Goal: Book appointment/travel/reservation

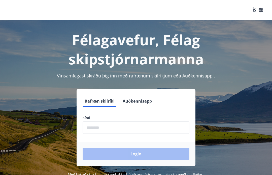
click at [102, 128] on input "phone" at bounding box center [136, 128] width 107 height 12
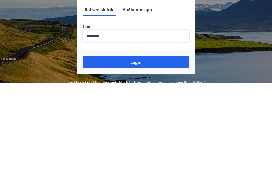
type input "********"
click at [143, 148] on button "Login" at bounding box center [136, 154] width 107 height 12
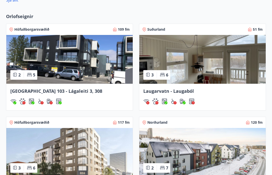
scroll to position [353, 0]
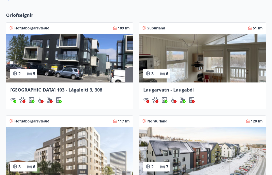
click at [164, 120] on span "Norðurland" at bounding box center [157, 121] width 20 height 5
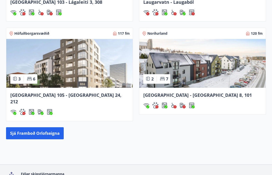
scroll to position [450, 0]
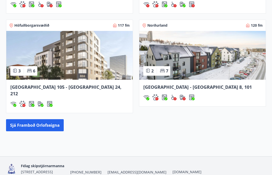
click at [42, 119] on button "Sjá framboð orlofseigna" at bounding box center [35, 125] width 58 height 12
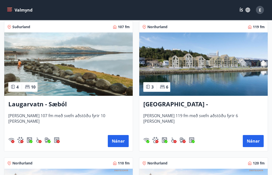
scroll to position [773, 0]
click at [256, 141] on button "Nánar" at bounding box center [253, 141] width 21 height 12
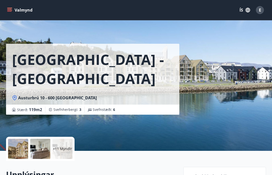
click at [20, 144] on div at bounding box center [18, 149] width 20 height 20
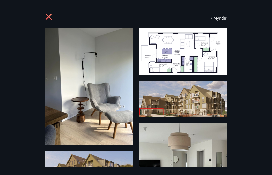
click at [198, 51] on img at bounding box center [183, 51] width 88 height 47
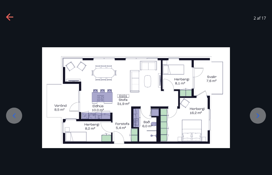
click at [257, 118] on icon at bounding box center [258, 116] width 3 height 5
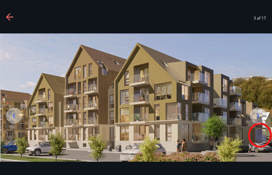
click at [258, 120] on icon at bounding box center [258, 116] width 8 height 8
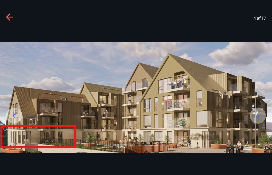
click at [257, 120] on icon at bounding box center [258, 116] width 8 height 8
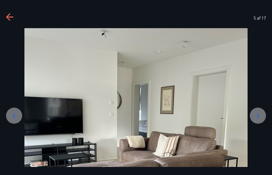
click at [256, 120] on icon at bounding box center [258, 116] width 8 height 8
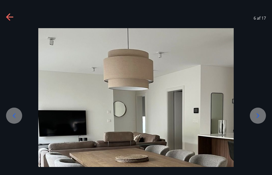
click at [257, 120] on icon at bounding box center [258, 116] width 8 height 8
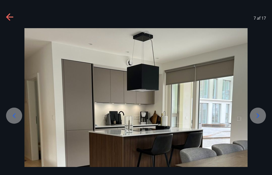
click at [257, 118] on icon at bounding box center [258, 116] width 3 height 5
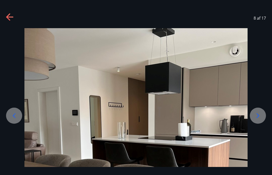
click at [253, 124] on div at bounding box center [258, 116] width 16 height 16
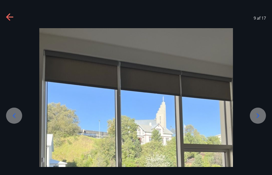
click at [254, 124] on div at bounding box center [258, 116] width 16 height 16
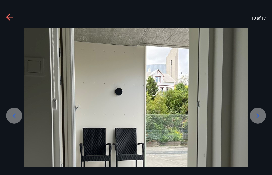
click at [254, 123] on div at bounding box center [258, 116] width 16 height 16
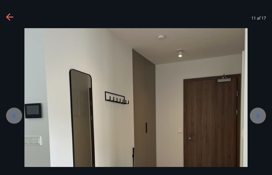
click at [257, 118] on icon at bounding box center [258, 116] width 3 height 5
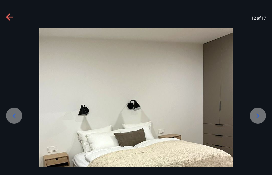
click at [255, 120] on icon at bounding box center [258, 116] width 8 height 8
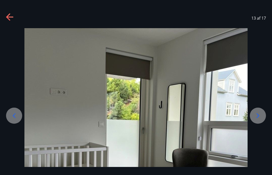
click at [257, 120] on icon at bounding box center [258, 116] width 8 height 8
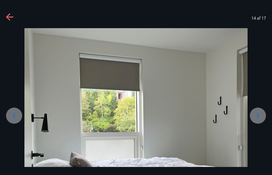
click at [256, 120] on icon at bounding box center [258, 116] width 8 height 8
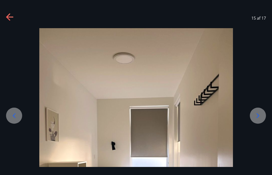
click at [258, 118] on icon at bounding box center [258, 116] width 3 height 5
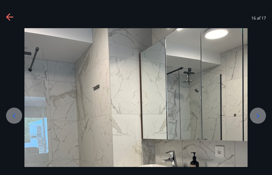
click at [256, 120] on icon at bounding box center [258, 116] width 8 height 8
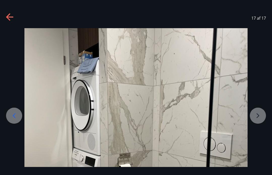
click at [256, 124] on div at bounding box center [136, 139] width 272 height 223
click at [258, 125] on div at bounding box center [136, 139] width 272 height 223
click at [259, 123] on div at bounding box center [136, 139] width 272 height 223
click at [258, 124] on div at bounding box center [136, 139] width 272 height 223
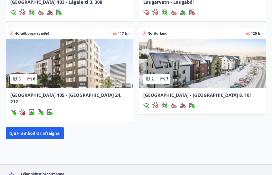
scroll to position [445, 0]
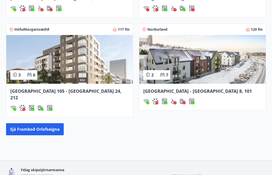
click at [47, 124] on button "Sjá framboð orlofseigna" at bounding box center [35, 130] width 58 height 12
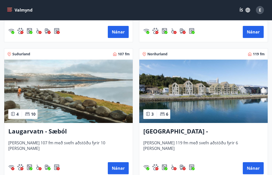
scroll to position [747, 0]
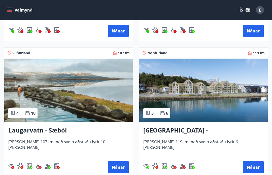
click at [255, 169] on button "Nánar" at bounding box center [253, 167] width 21 height 12
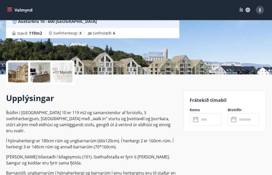
scroll to position [81, 0]
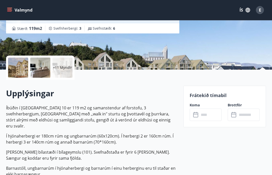
click at [197, 115] on icon at bounding box center [196, 115] width 6 height 6
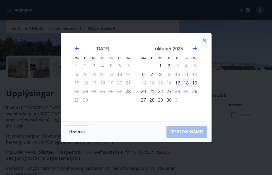
click at [195, 52] on icon "Move forward to switch to the next month." at bounding box center [195, 49] width 6 height 6
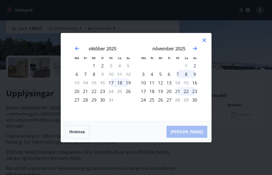
click at [197, 52] on icon "Move forward to switch to the next month." at bounding box center [195, 49] width 6 height 6
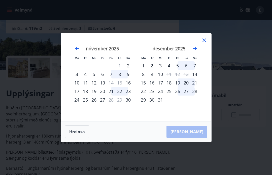
click at [195, 51] on icon "Move forward to switch to the next month." at bounding box center [195, 49] width 4 height 4
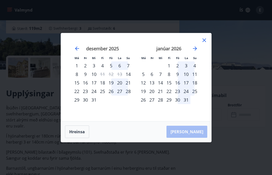
click at [192, 52] on icon "Move forward to switch to the next month." at bounding box center [195, 49] width 6 height 6
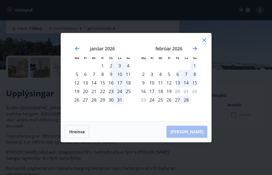
click at [194, 52] on icon "Move forward to switch to the next month." at bounding box center [195, 49] width 6 height 6
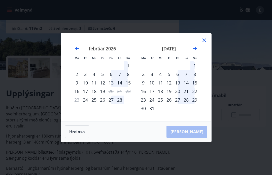
click at [194, 52] on icon "Move forward to switch to the next month." at bounding box center [195, 49] width 6 height 6
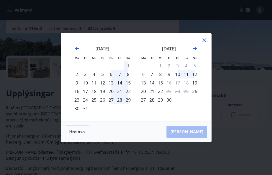
click at [196, 138] on div "Hreinsa Taka Frá" at bounding box center [136, 132] width 150 height 21
click at [160, 70] on div "1" at bounding box center [160, 65] width 9 height 9
click at [76, 51] on icon "Move backward to switch to the previous month." at bounding box center [77, 49] width 4 height 4
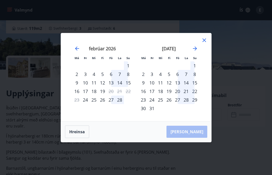
click at [75, 52] on icon "Move backward to switch to the previous month." at bounding box center [77, 49] width 6 height 6
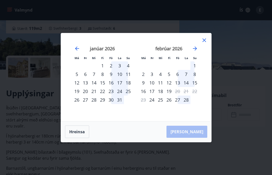
click at [74, 52] on icon "Move backward to switch to the previous month." at bounding box center [77, 49] width 6 height 6
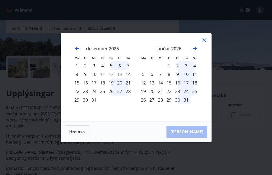
click at [203, 42] on icon at bounding box center [205, 41] width 4 height 4
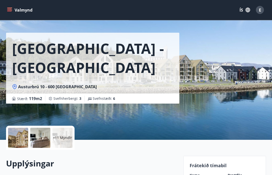
scroll to position [0, 0]
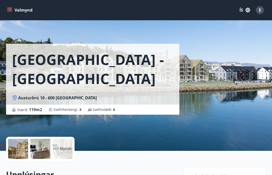
click at [10, 10] on icon "menu" at bounding box center [10, 10] width 6 height 1
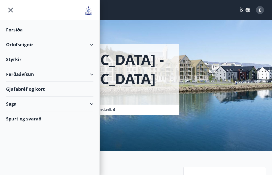
click at [35, 119] on div "Spurt og svarað" at bounding box center [49, 119] width 87 height 15
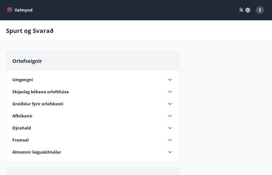
click at [59, 91] on span "Skipulag bókana orlofshúsa" at bounding box center [40, 92] width 56 height 6
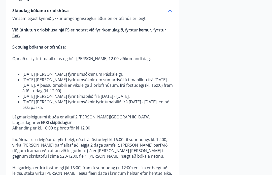
scroll to position [81, 0]
